Goal: Information Seeking & Learning: Check status

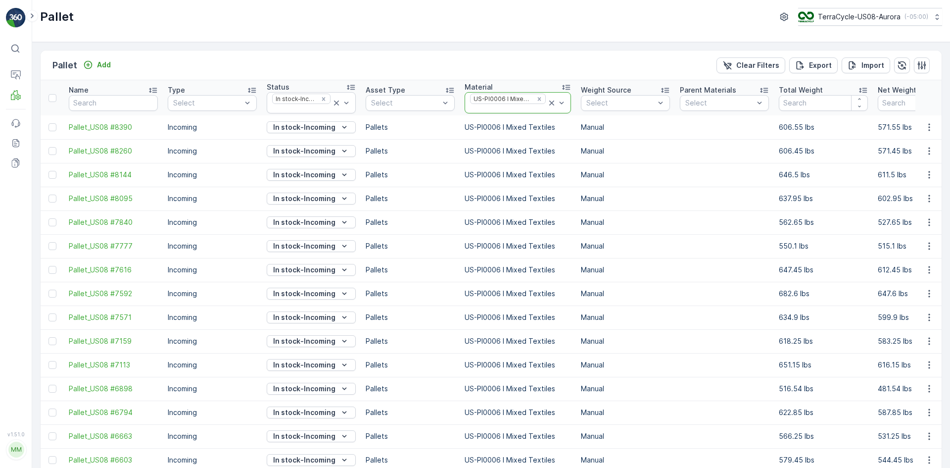
click at [551, 103] on icon at bounding box center [552, 103] width 10 height 10
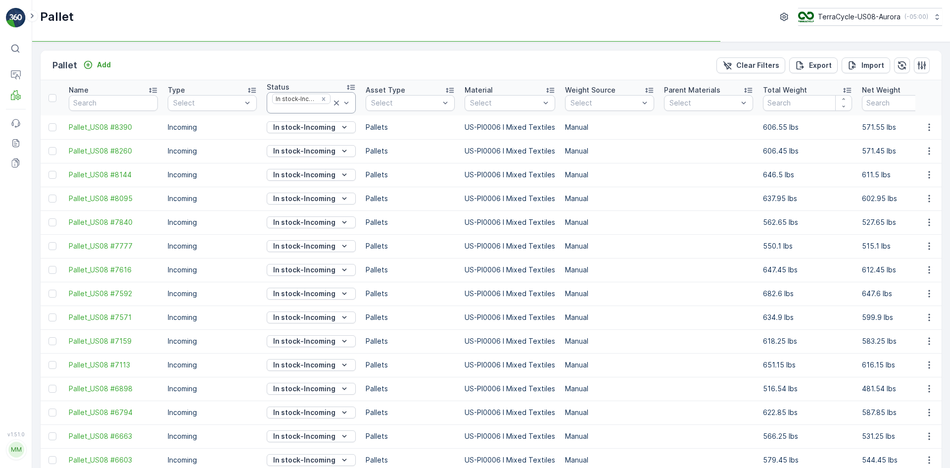
click at [333, 106] on icon at bounding box center [337, 103] width 10 height 10
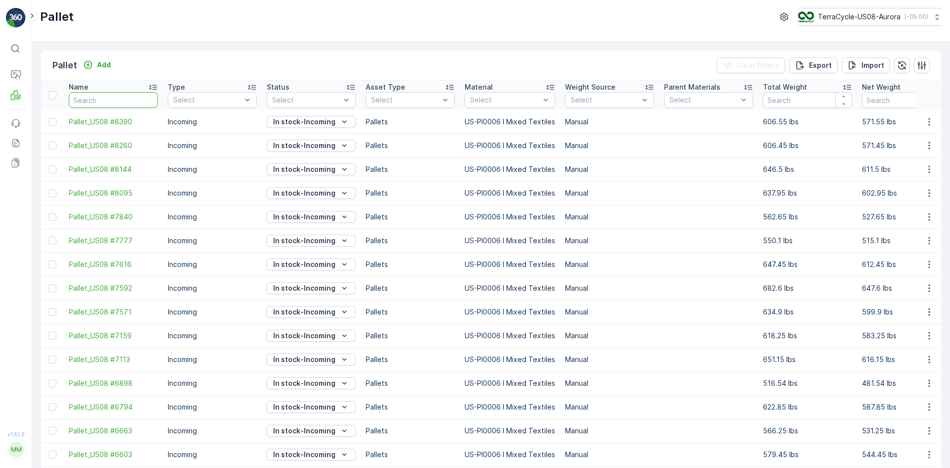
click at [140, 100] on input "text" at bounding box center [113, 100] width 89 height 16
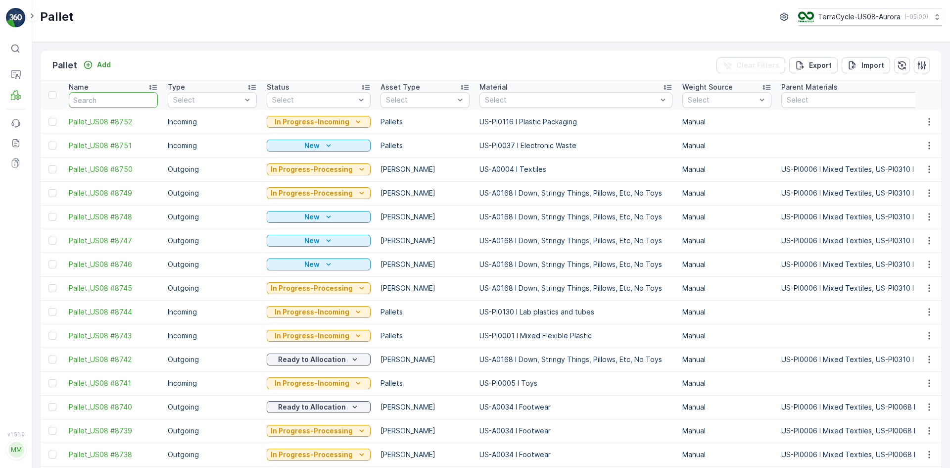
click at [140, 100] on input "text" at bounding box center [113, 100] width 89 height 16
type input "8732"
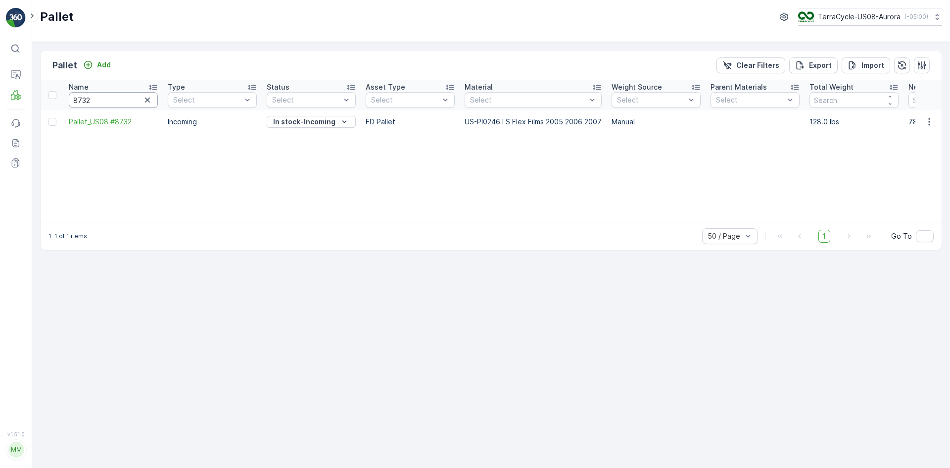
click at [108, 99] on input "8732" at bounding box center [113, 100] width 89 height 16
type input "8733"
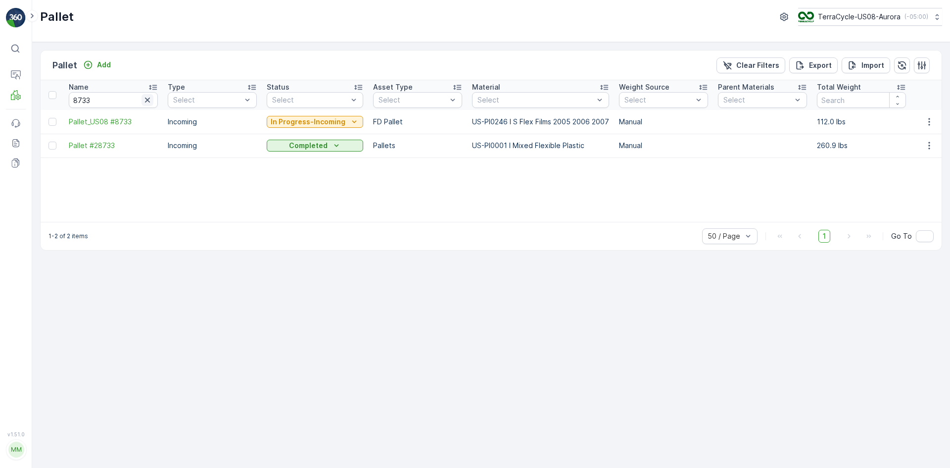
click at [148, 97] on icon "button" at bounding box center [148, 100] width 10 height 10
click at [536, 93] on div "Select" at bounding box center [540, 100] width 137 height 16
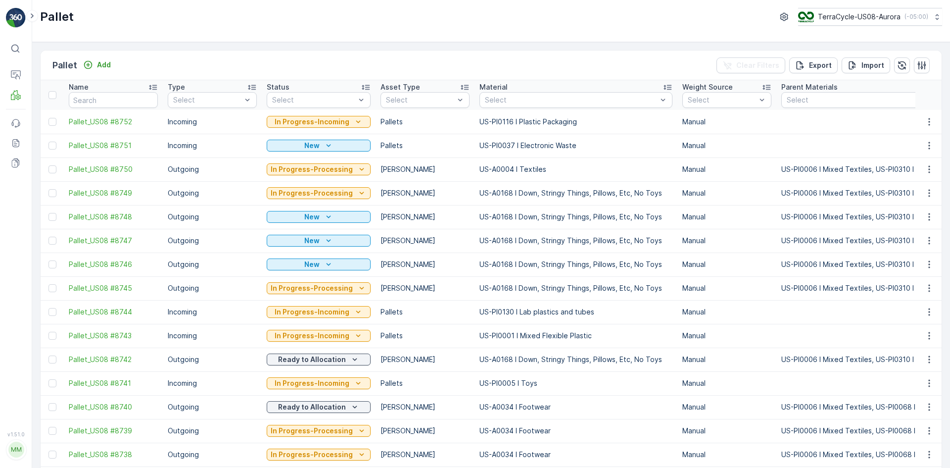
click at [515, 147] on p "US-PI0037 I Electronic Waste" at bounding box center [576, 146] width 193 height 10
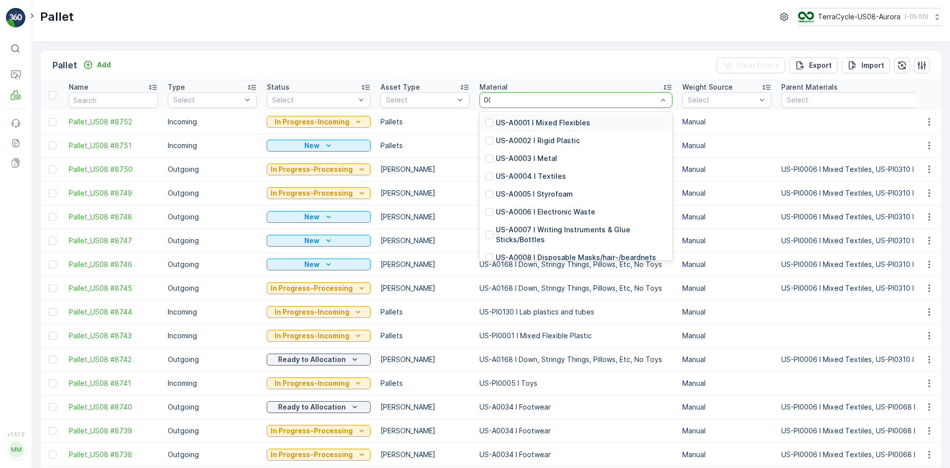
type input "0007"
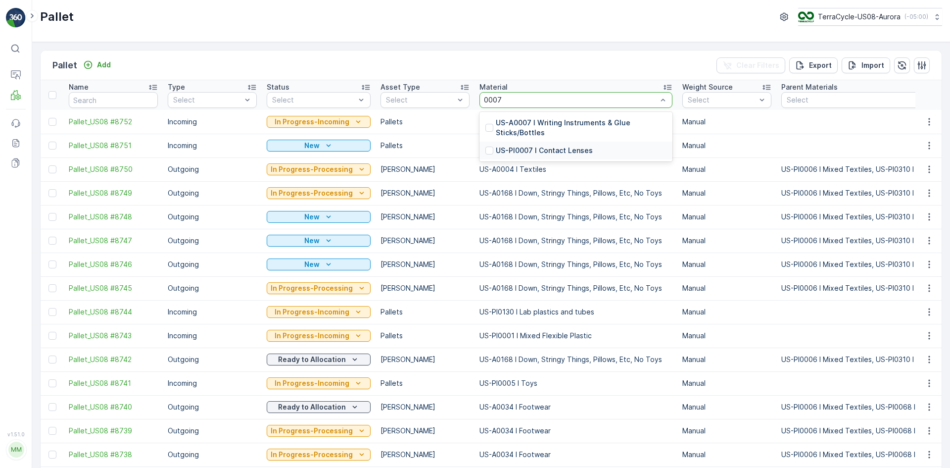
click at [504, 151] on p "US-PI0007 I Contact Lenses" at bounding box center [544, 151] width 97 height 10
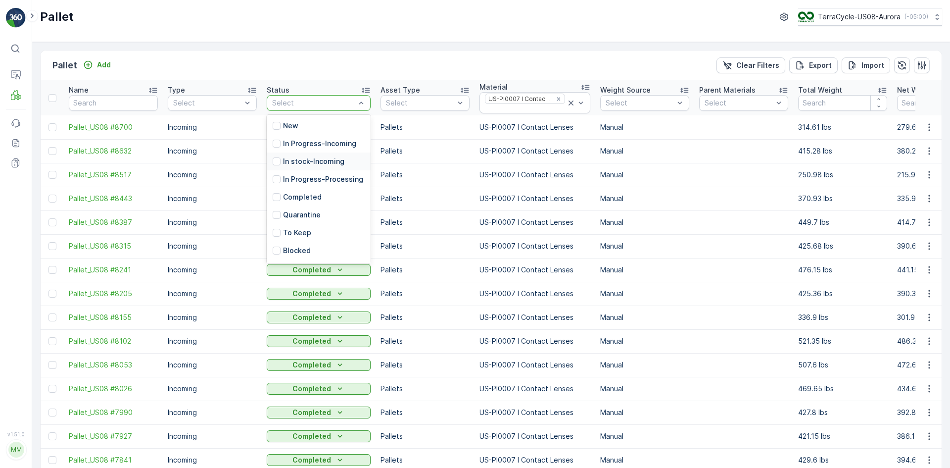
click at [323, 157] on p "In stock-Incoming" at bounding box center [313, 161] width 61 height 10
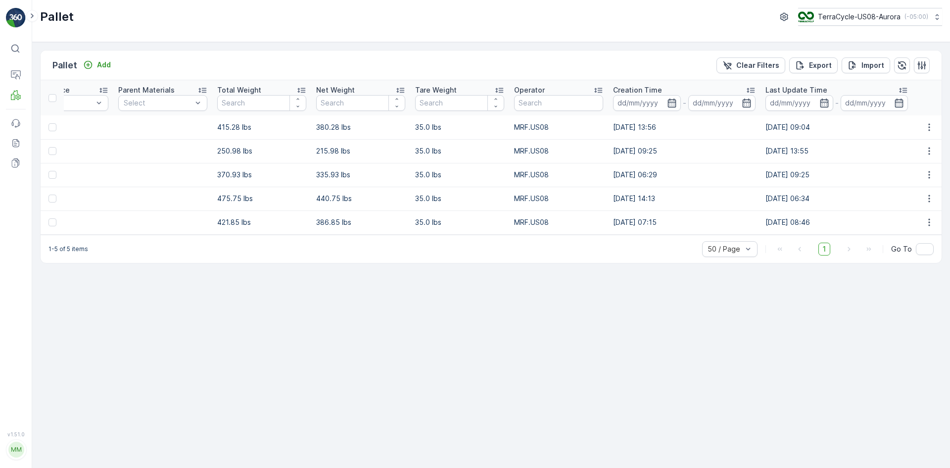
scroll to position [0, 567]
drag, startPoint x: 704, startPoint y: 243, endPoint x: 692, endPoint y: 245, distance: 11.5
click at [692, 245] on div "1-5 of 5 items 50 / Page 1 Go To" at bounding box center [491, 249] width 901 height 28
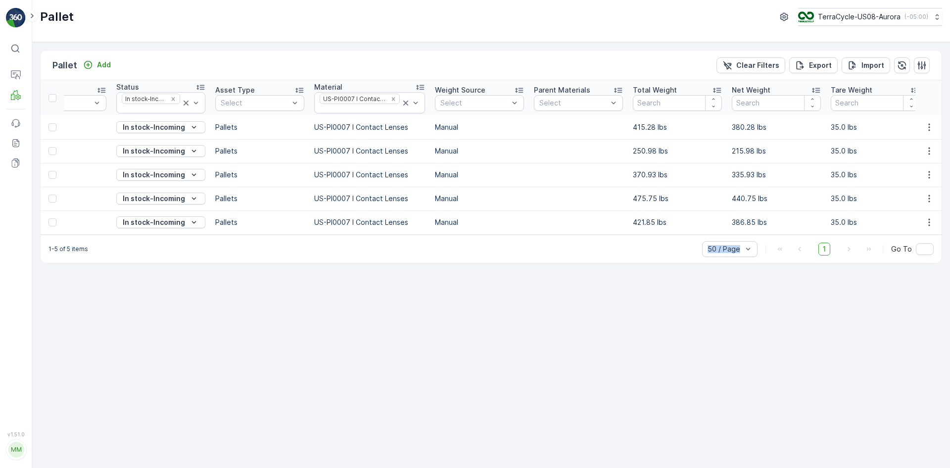
scroll to position [0, 0]
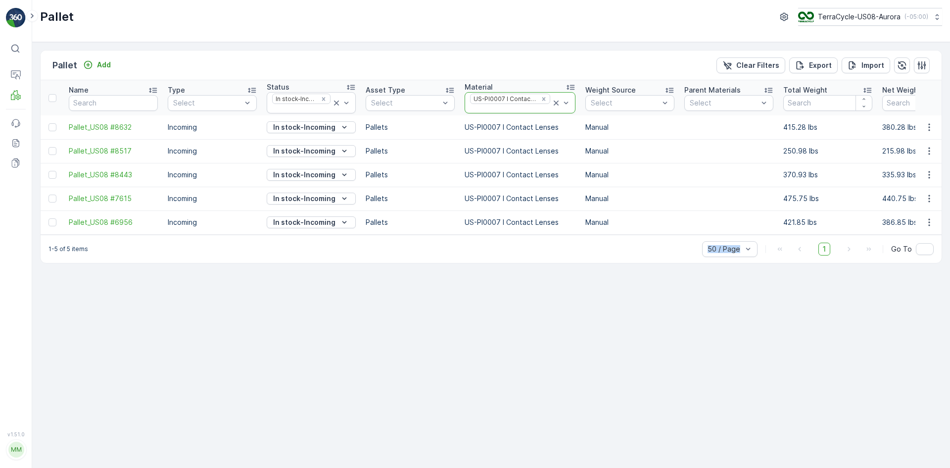
click at [551, 104] on icon at bounding box center [556, 103] width 10 height 10
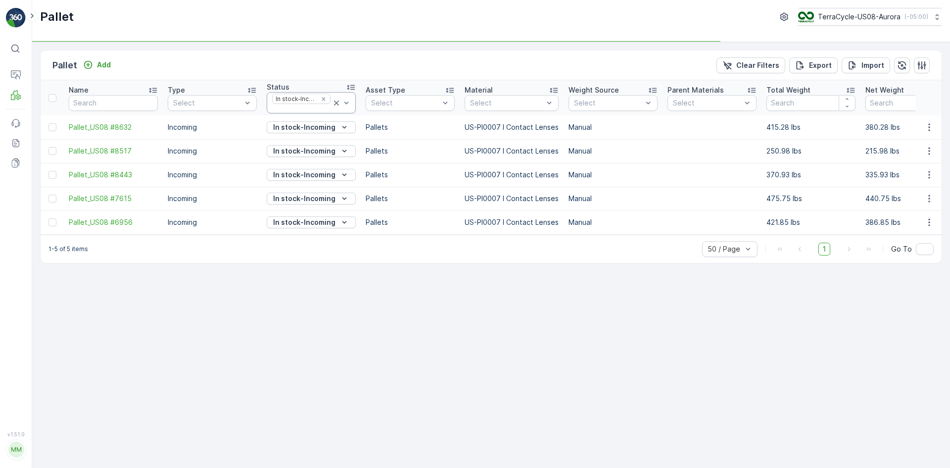
click at [340, 102] on icon at bounding box center [337, 103] width 10 height 10
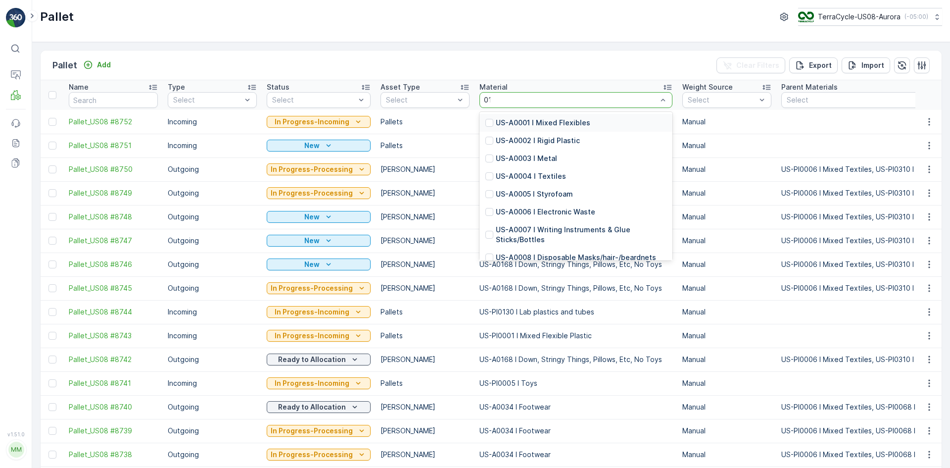
type input "0130"
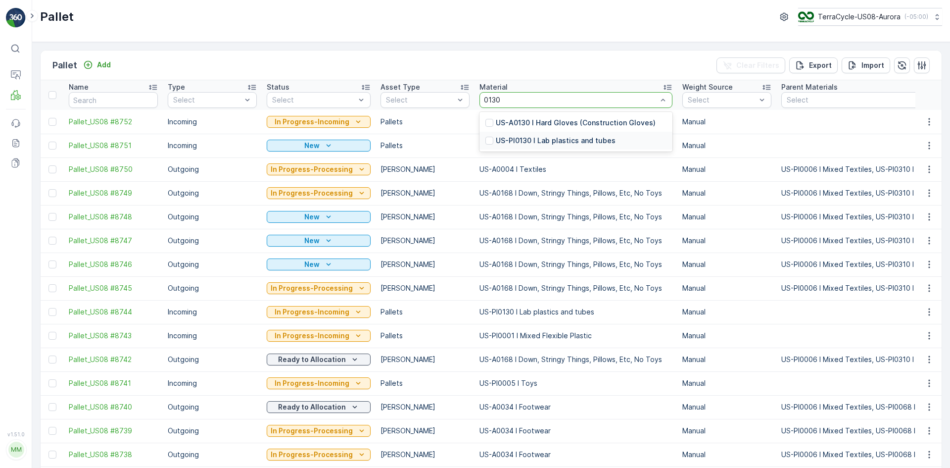
click at [527, 140] on p "US-PI0130 I Lab plastics and tubes" at bounding box center [556, 141] width 120 height 10
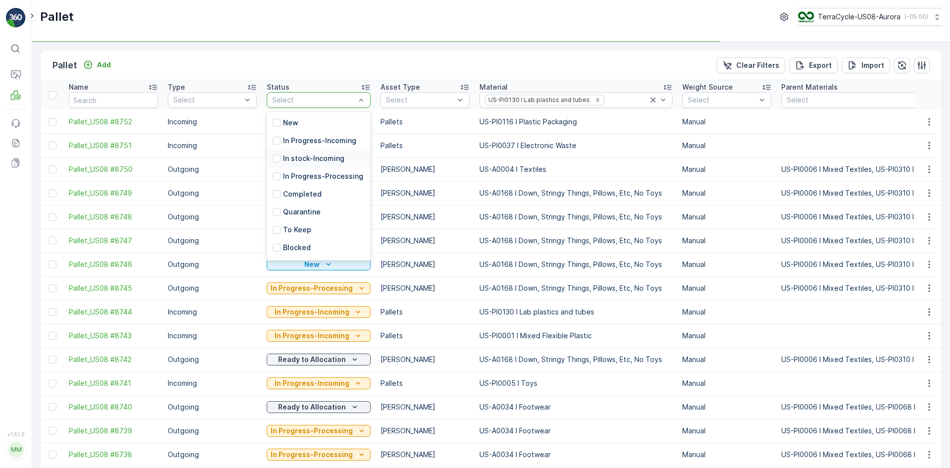
click at [303, 154] on p "In stock-Incoming" at bounding box center [313, 158] width 61 height 10
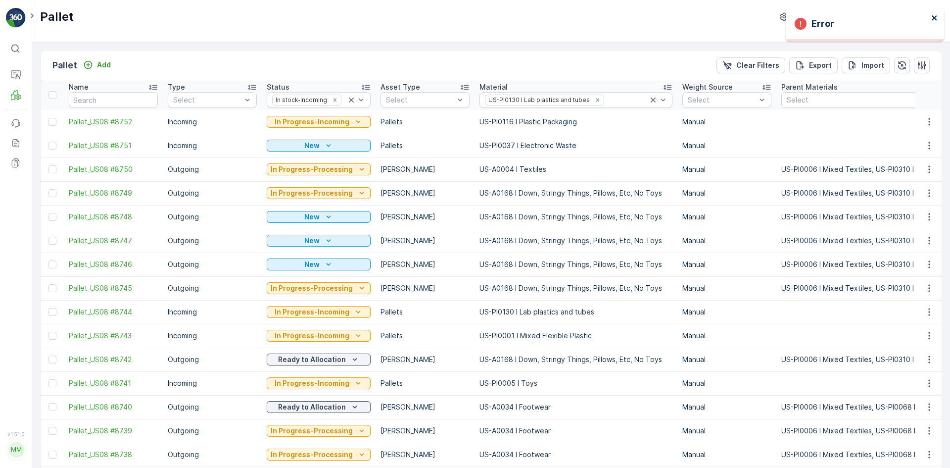
click at [934, 14] on icon "close" at bounding box center [935, 18] width 7 height 8
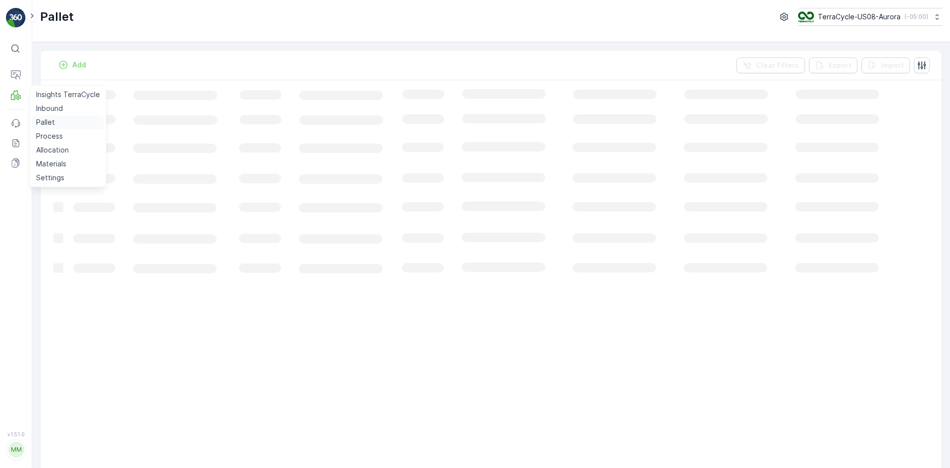
click at [46, 125] on p "Pallet" at bounding box center [45, 122] width 19 height 10
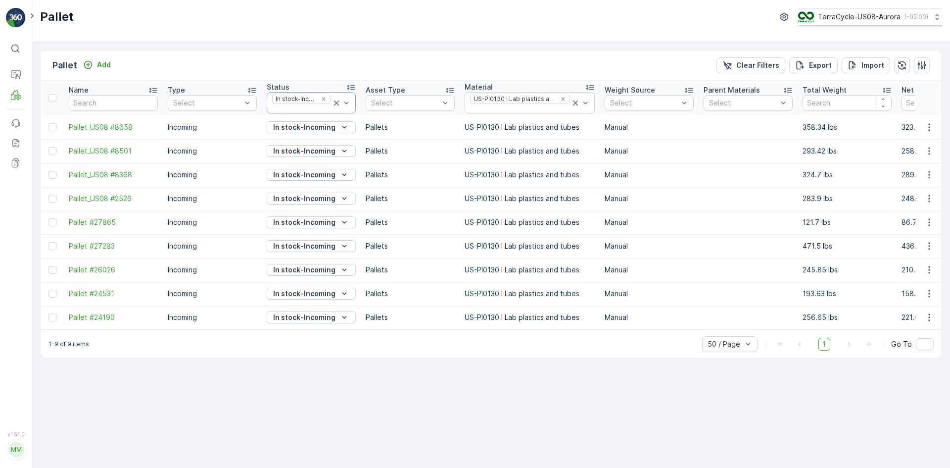
click at [338, 102] on icon at bounding box center [337, 103] width 10 height 10
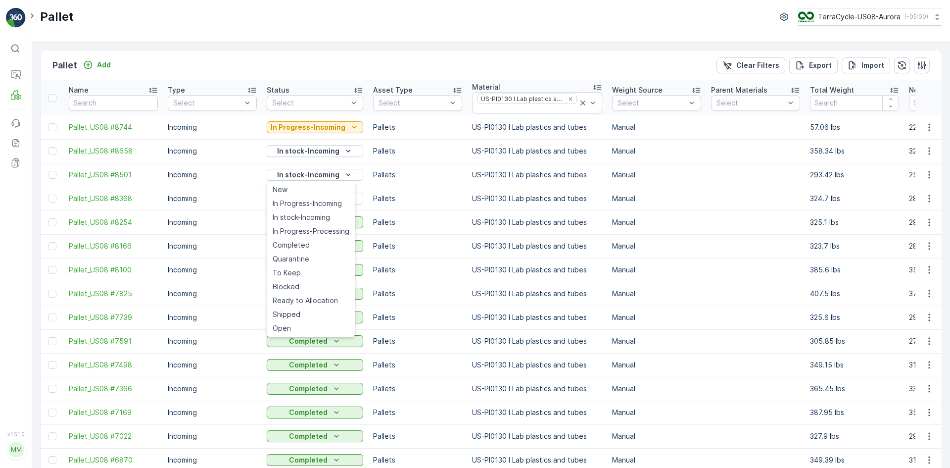
drag, startPoint x: 299, startPoint y: 215, endPoint x: 426, endPoint y: 192, distance: 128.7
click at [300, 215] on span "In stock-Incoming" at bounding box center [301, 217] width 57 height 10
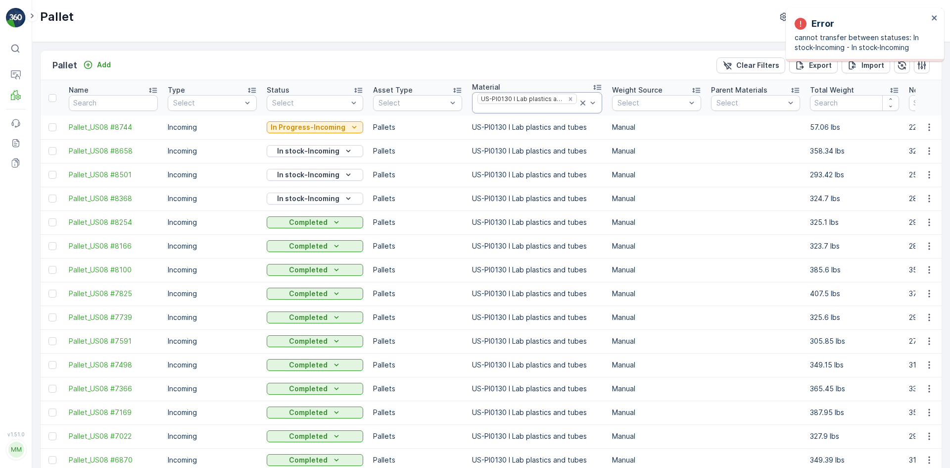
click at [578, 103] on icon at bounding box center [583, 103] width 10 height 10
